Goal: Find specific page/section: Find specific page/section

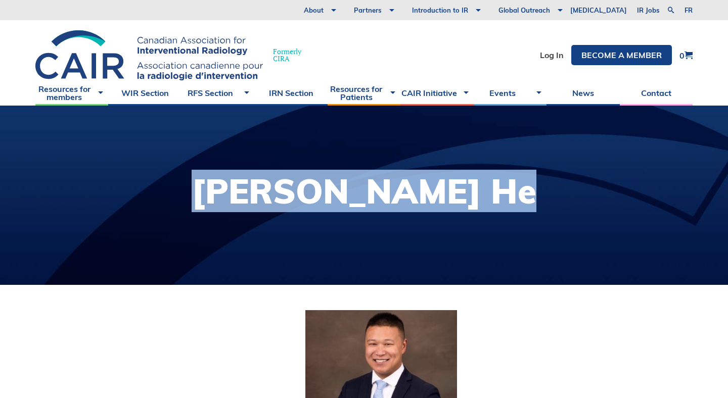
drag, startPoint x: 228, startPoint y: 194, endPoint x: 503, endPoint y: 186, distance: 274.5
click at [503, 186] on h1 "Kevin Shixiao He" at bounding box center [364, 191] width 345 height 34
